Goal: Information Seeking & Learning: Learn about a topic

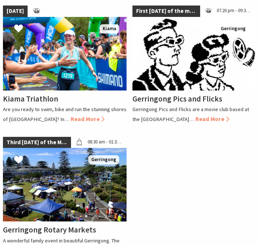
scroll to position [640, 0]
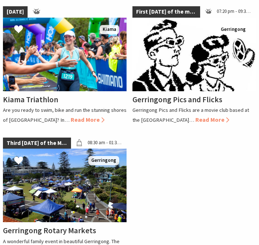
click at [145, 124] on div "Gerringong Pics and Flicks Gerringong Pics and Flicks are a movie club based at…" at bounding box center [195, 107] width 124 height 33
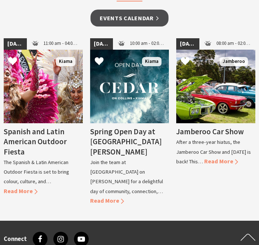
scroll to position [728, 0]
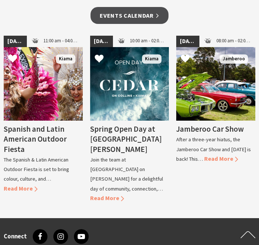
click at [138, 24] on link "Events Calendar" at bounding box center [130, 15] width 78 height 17
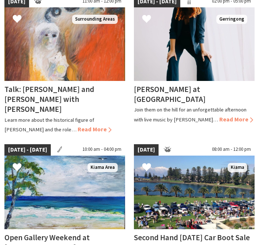
scroll to position [505, 0]
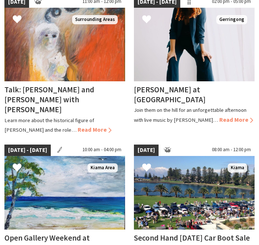
click at [96, 133] on span "Read More" at bounding box center [95, 129] width 34 height 7
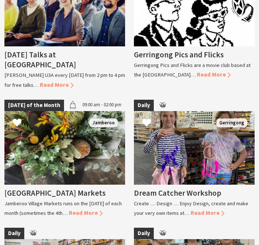
scroll to position [1779, 0]
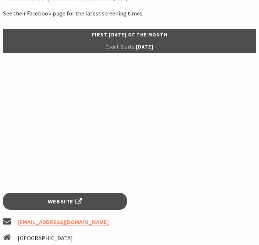
scroll to position [335, 0]
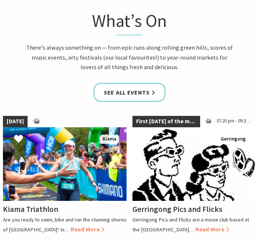
scroll to position [529, 0]
